Goal: Contribute content: Contribute content

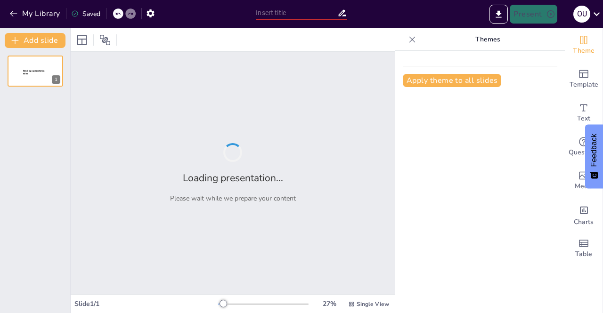
type input "Fra [GEOGRAPHIC_DATA] til [GEOGRAPHIC_DATA]: Din IT-reise på 1 dag"
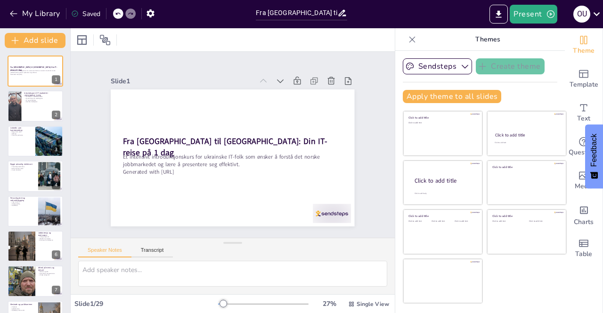
checkbox input "true"
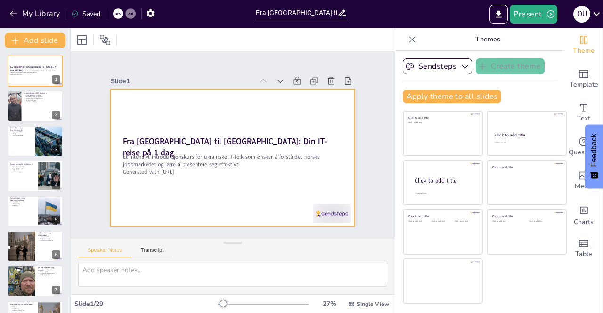
checkbox input "true"
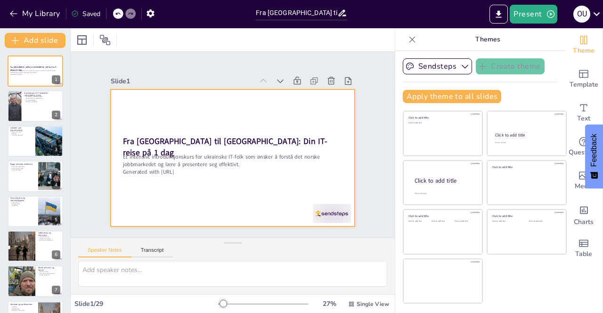
checkbox input "true"
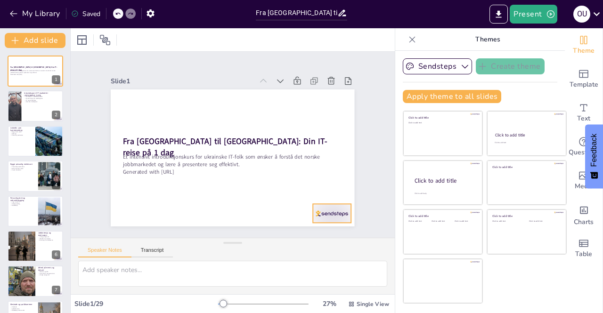
checkbox input "true"
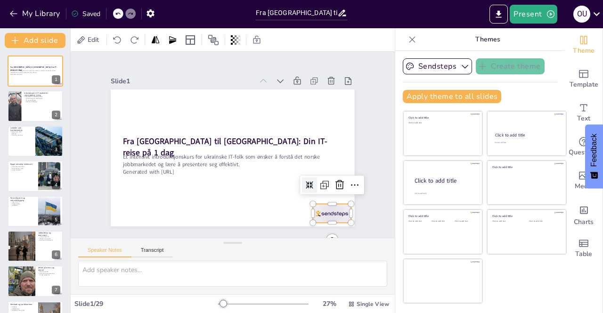
click at [254, 245] on div at bounding box center [236, 266] width 38 height 42
checkbox input "true"
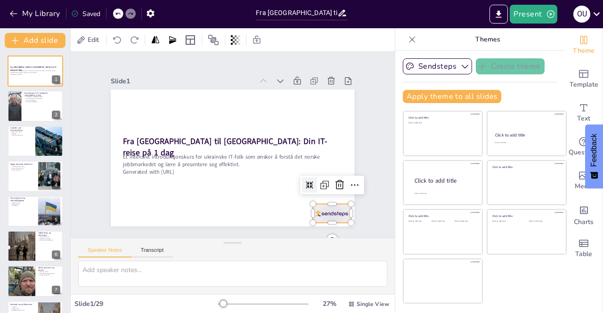
checkbox input "true"
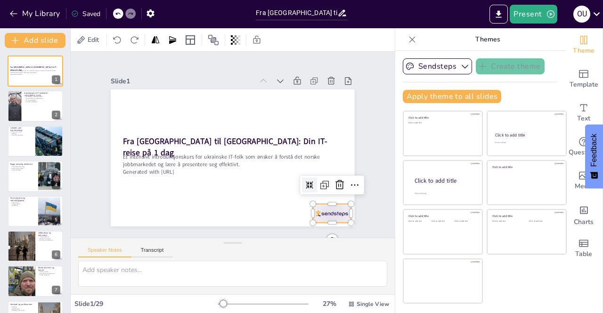
checkbox input "true"
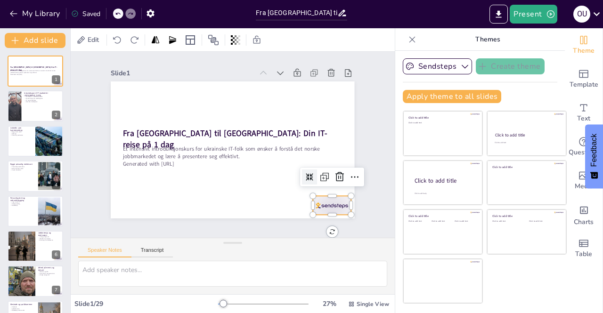
scroll to position [0, 0]
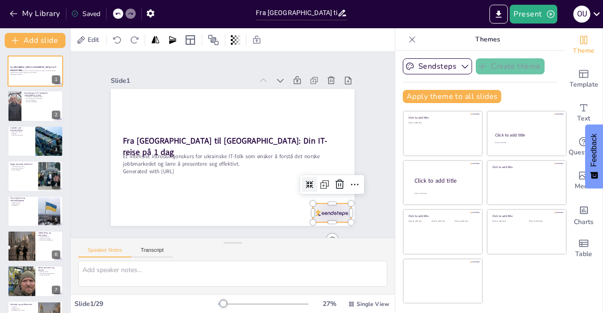
checkbox input "true"
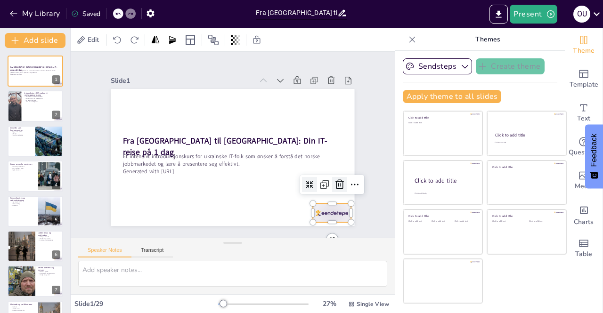
checkbox input "true"
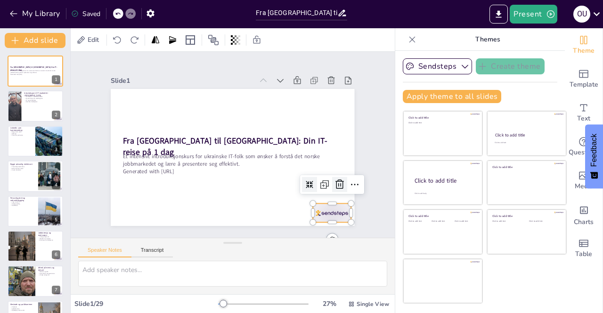
scroll to position [0, 0]
checkbox input "true"
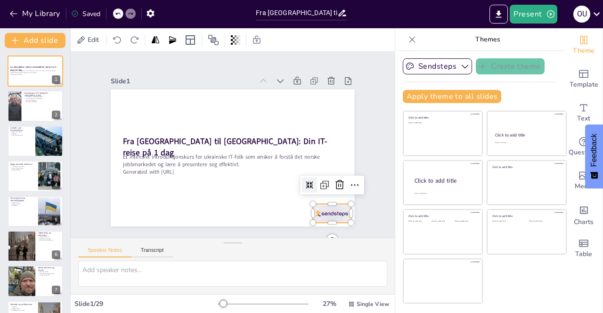
checkbox input "true"
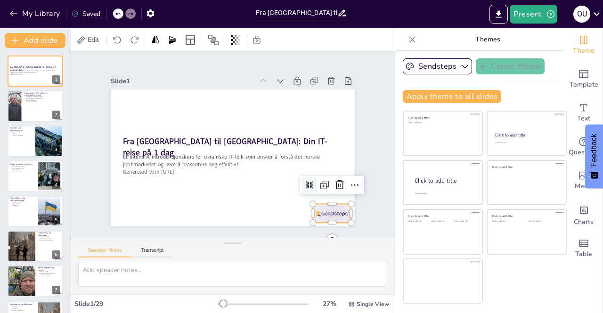
checkbox input "true"
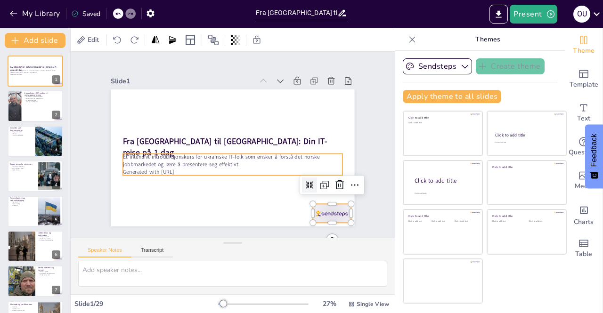
checkbox input "true"
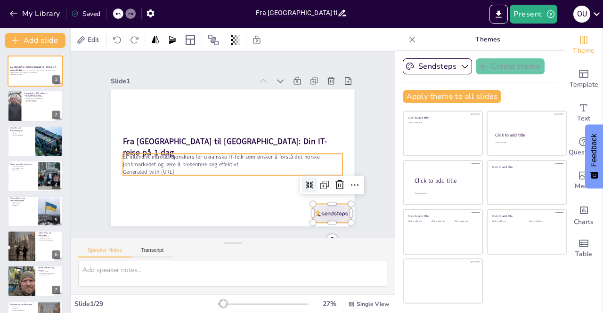
checkbox input "true"
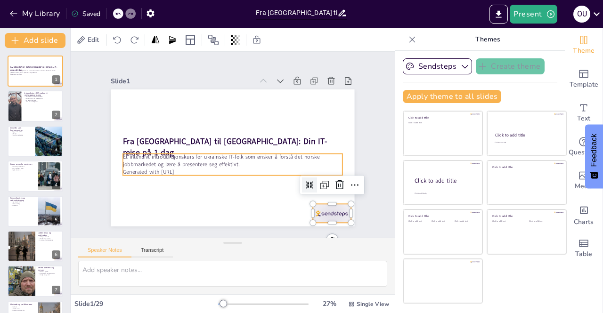
checkbox input "true"
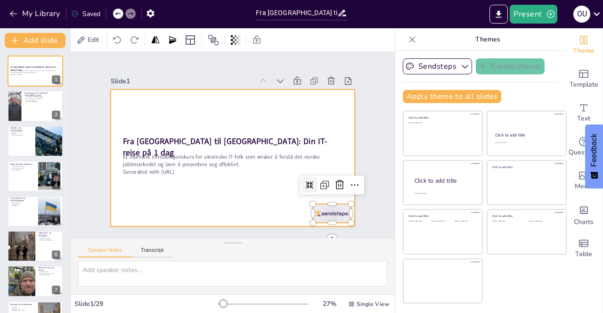
checkbox input "true"
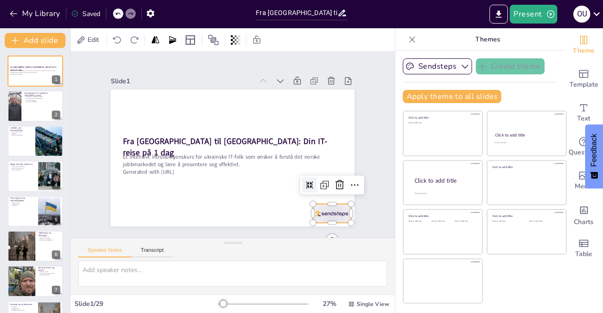
checkbox input "true"
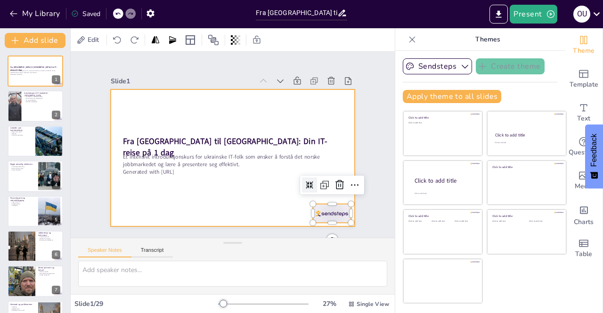
checkbox input "true"
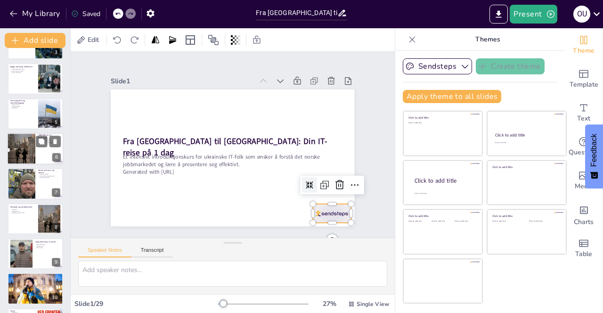
checkbox input "true"
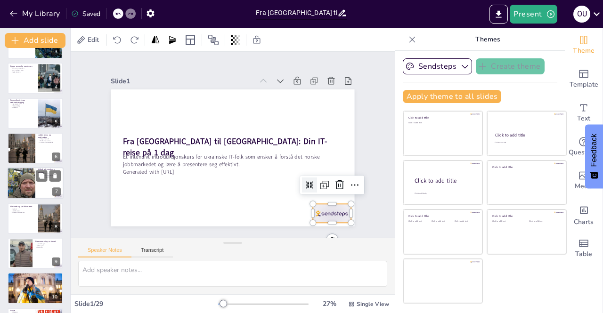
checkbox input "true"
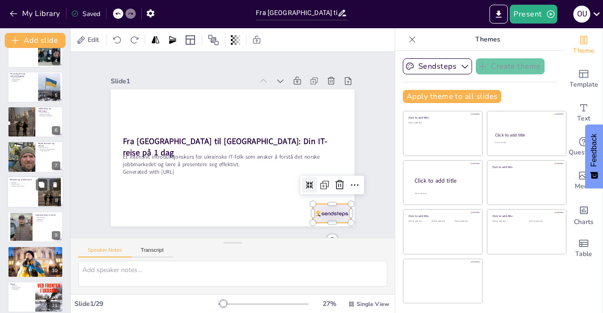
checkbox input "true"
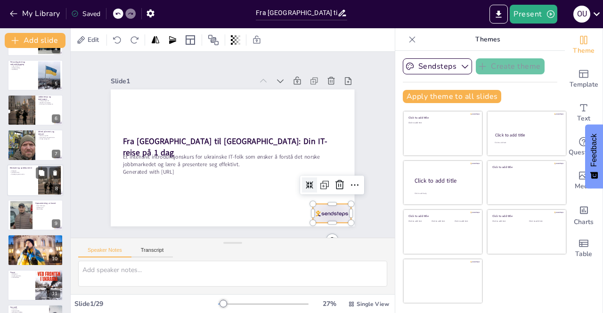
checkbox input "true"
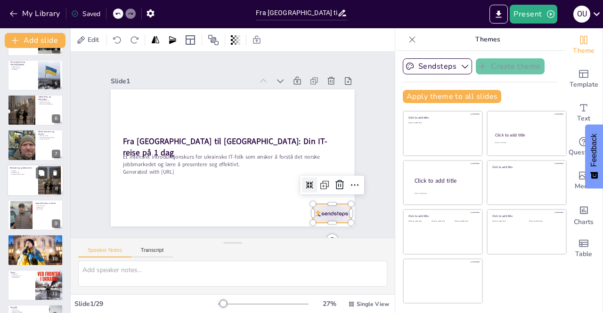
checkbox input "true"
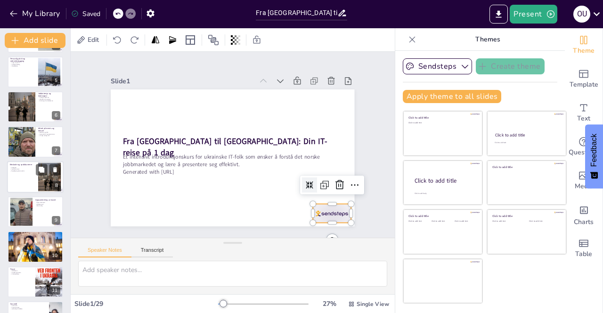
checkbox input "true"
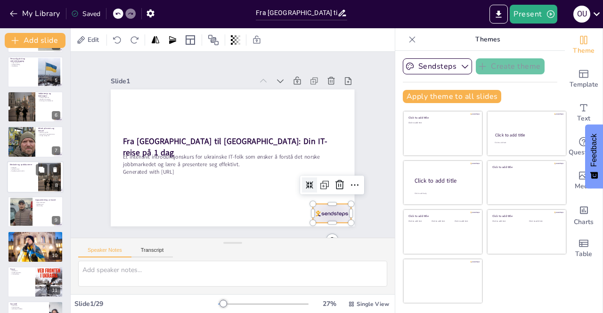
checkbox input "true"
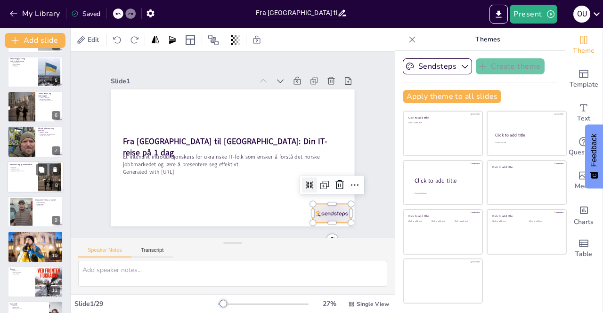
checkbox input "true"
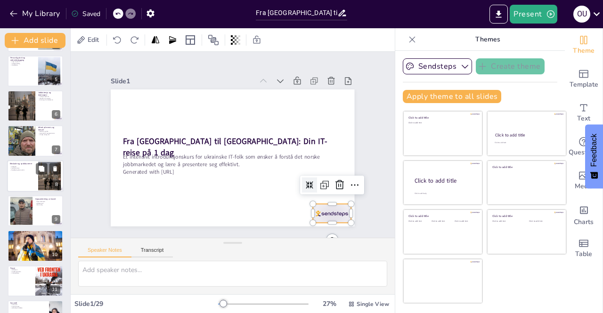
checkbox input "true"
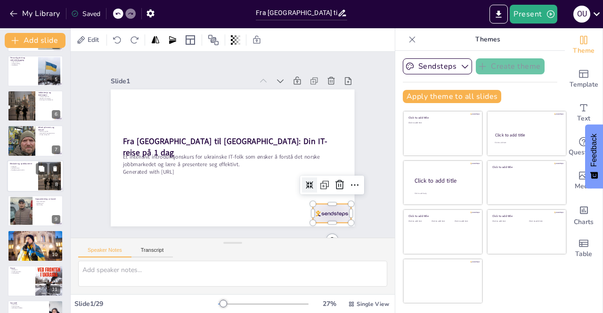
checkbox input "true"
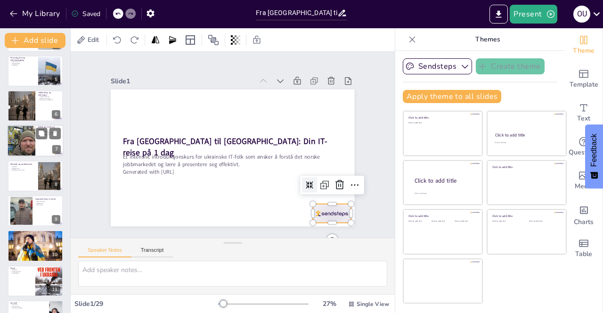
checkbox input "true"
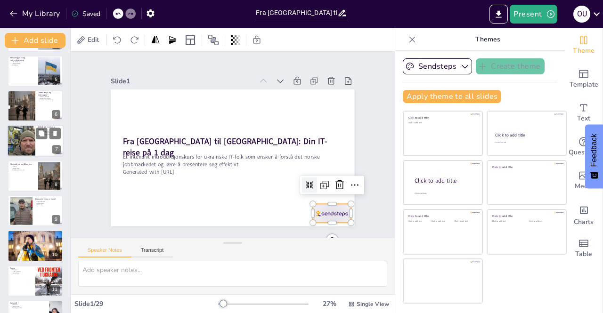
checkbox input "true"
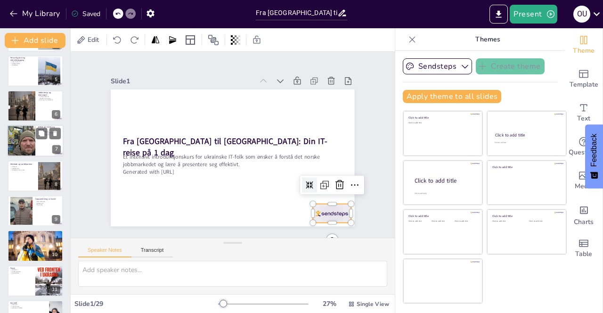
checkbox input "true"
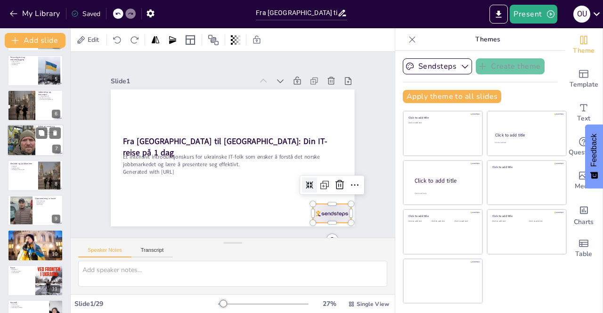
click at [31, 141] on div at bounding box center [21, 141] width 56 height 32
type textarea "Å nærme seg folk på events kan være skremmende, men med de rette teknikkene kan…"
checkbox input "true"
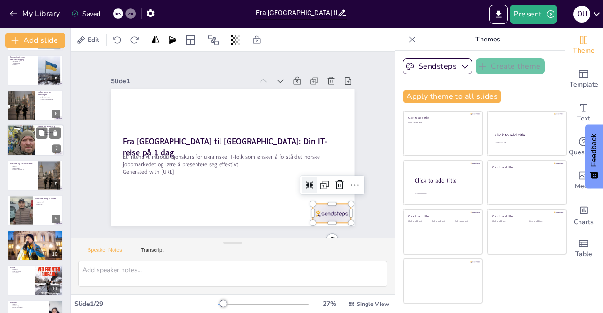
checkbox input "true"
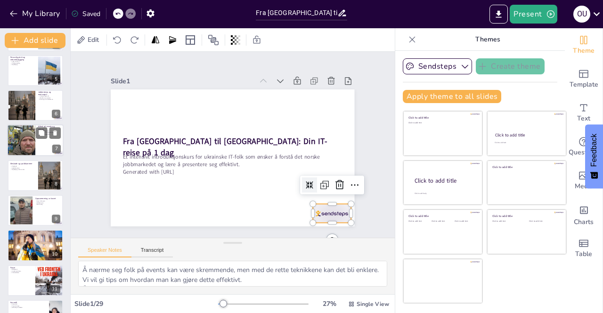
scroll to position [101, 0]
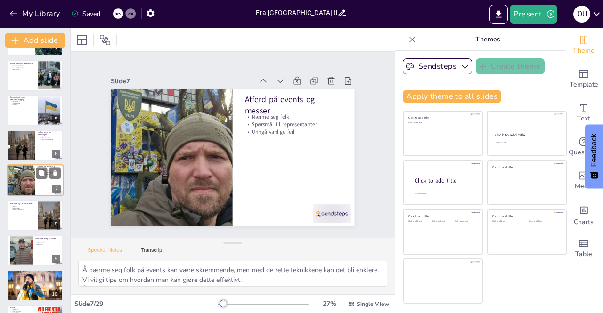
checkbox input "true"
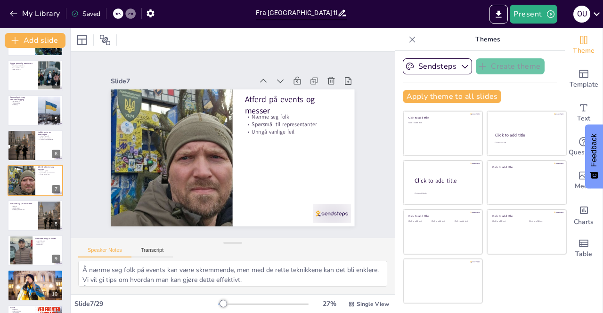
checkbox input "true"
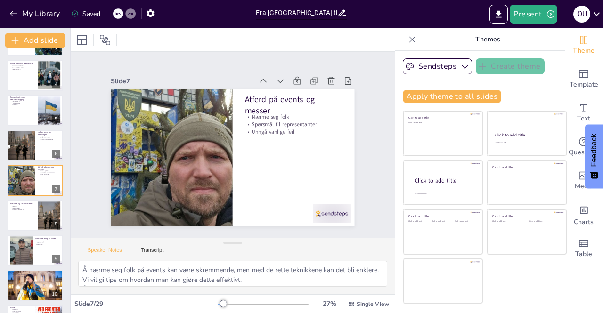
checkbox input "true"
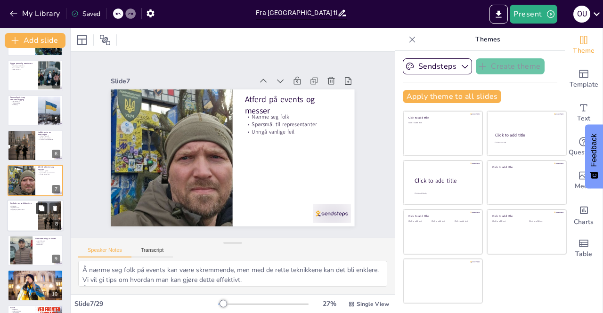
checkbox input "true"
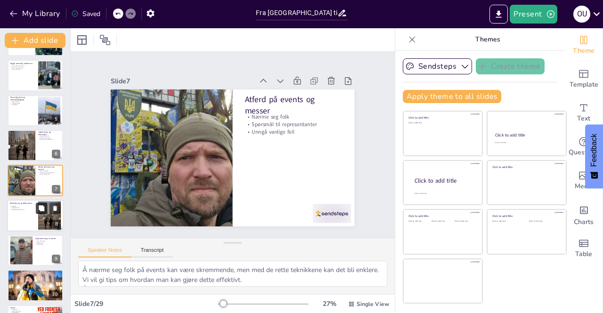
checkbox input "true"
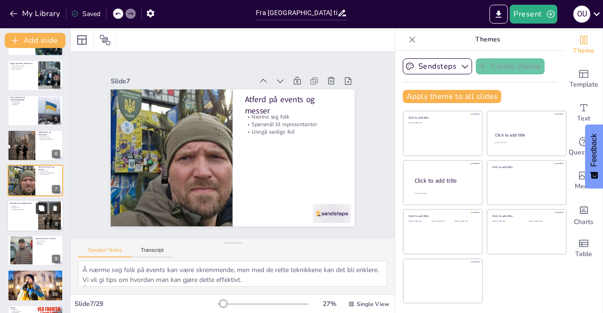
click at [40, 204] on button at bounding box center [41, 208] width 11 height 11
type textarea "Å forstå kleskode er viktig for å gjøre et godt inntrykk. Vi vil diskutere hva …"
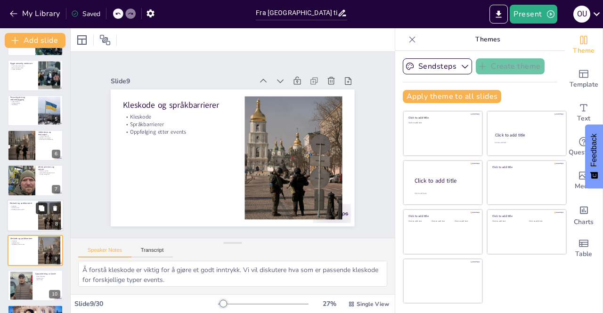
checkbox input "true"
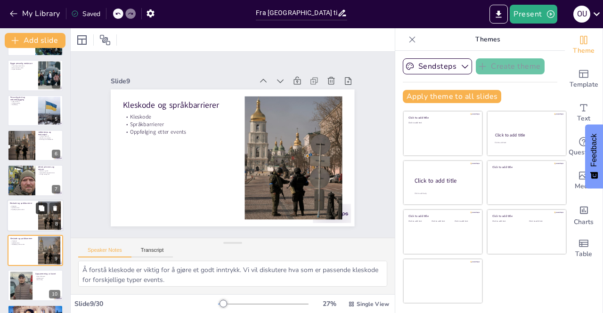
scroll to position [171, 0]
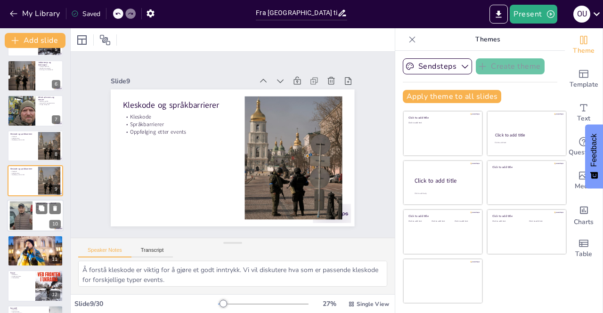
checkbox input "true"
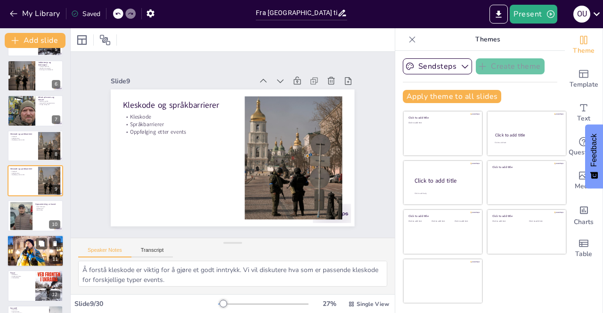
checkbox input "true"
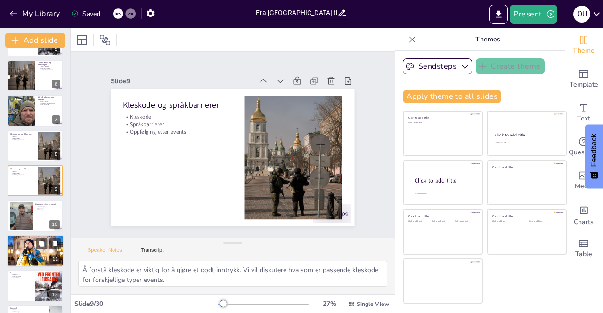
checkbox input "true"
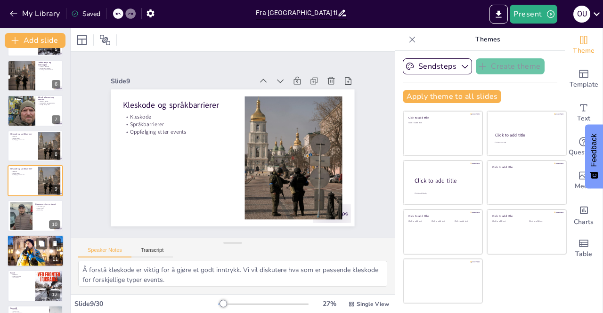
checkbox input "true"
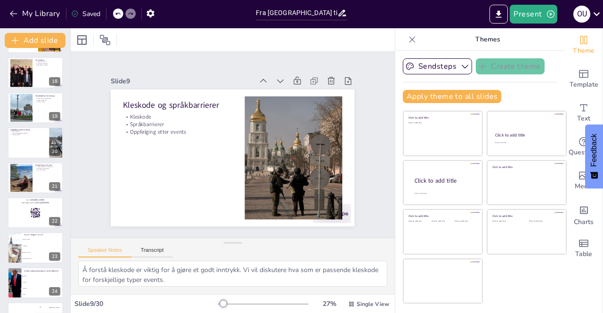
scroll to position [595, 0]
click at [38, 181] on div at bounding box center [35, 178] width 57 height 32
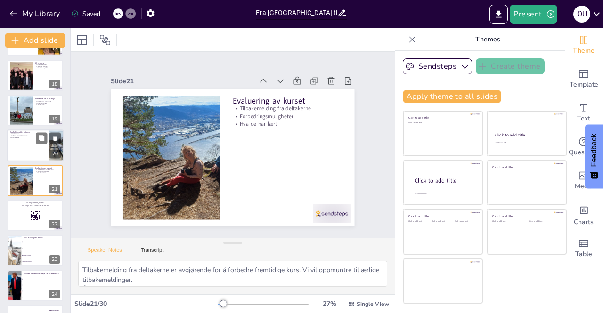
click at [27, 149] on div at bounding box center [35, 146] width 57 height 32
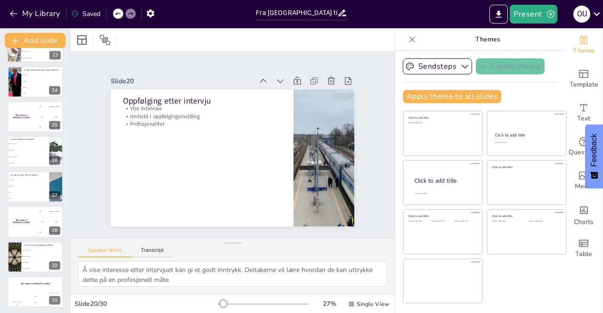
scroll to position [797, 0]
